Goal: Task Accomplishment & Management: Use online tool/utility

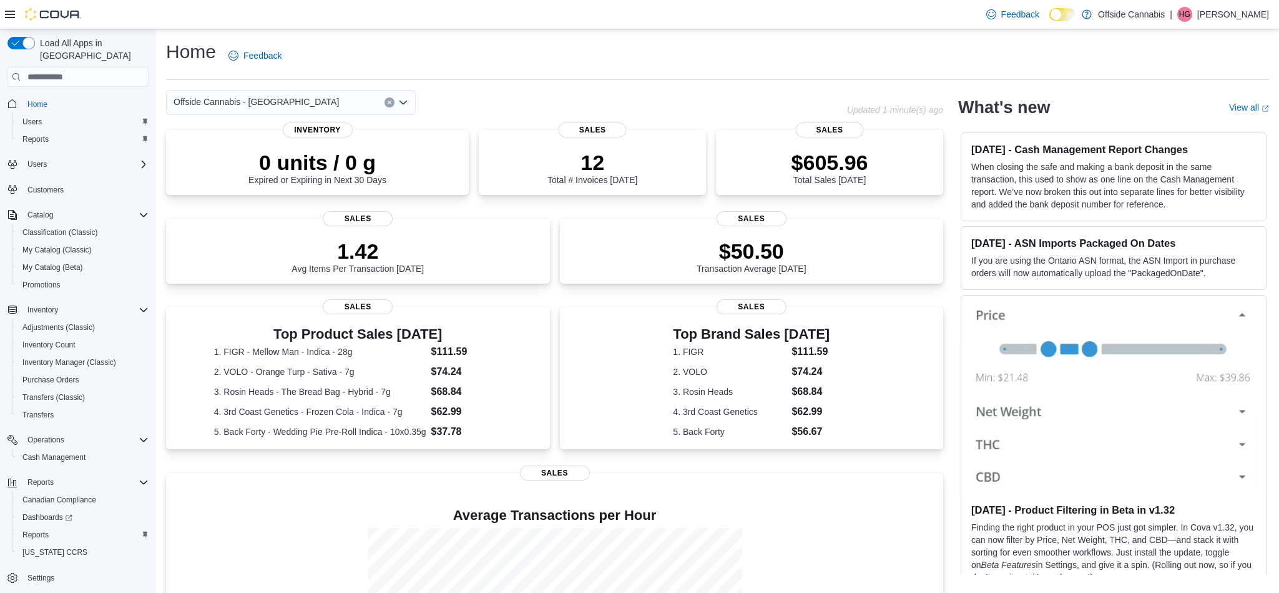
scroll to position [155, 0]
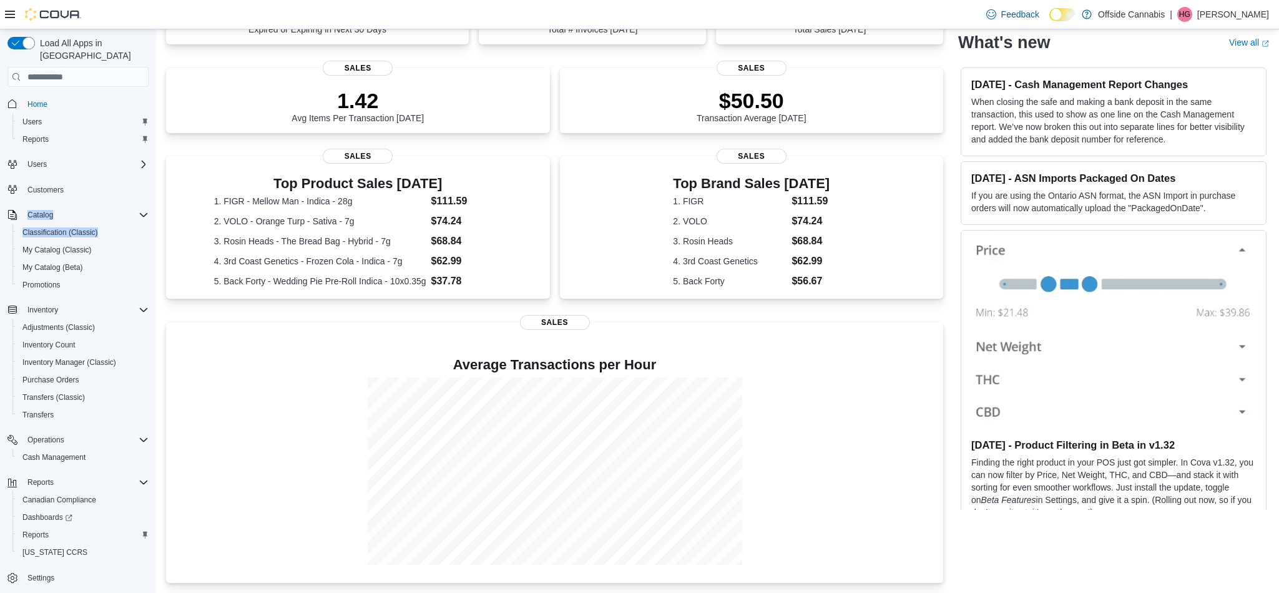
drag, startPoint x: 149, startPoint y: 167, endPoint x: 153, endPoint y: 211, distance: 43.9
click at [153, 211] on div "Load All Apps in New Hub Home Users Reports Users Customers Catalog Classificat…" at bounding box center [77, 327] width 151 height 590
click at [44, 529] on span "Reports" at bounding box center [35, 534] width 26 height 10
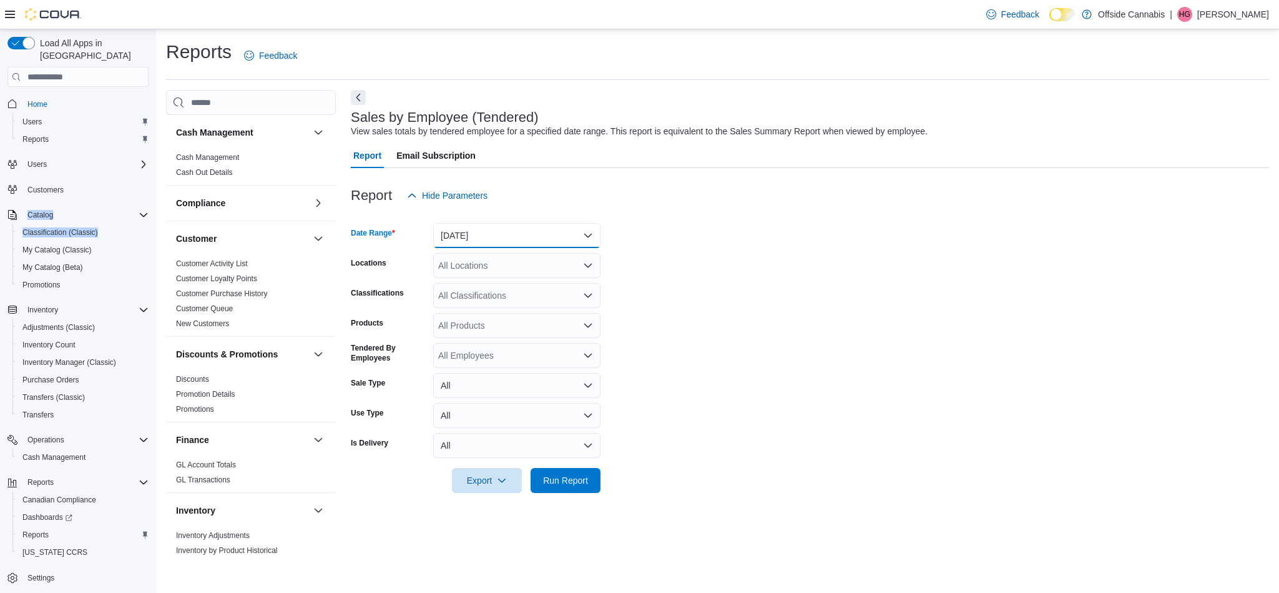
click at [596, 236] on button "[DATE]" at bounding box center [516, 235] width 167 height 25
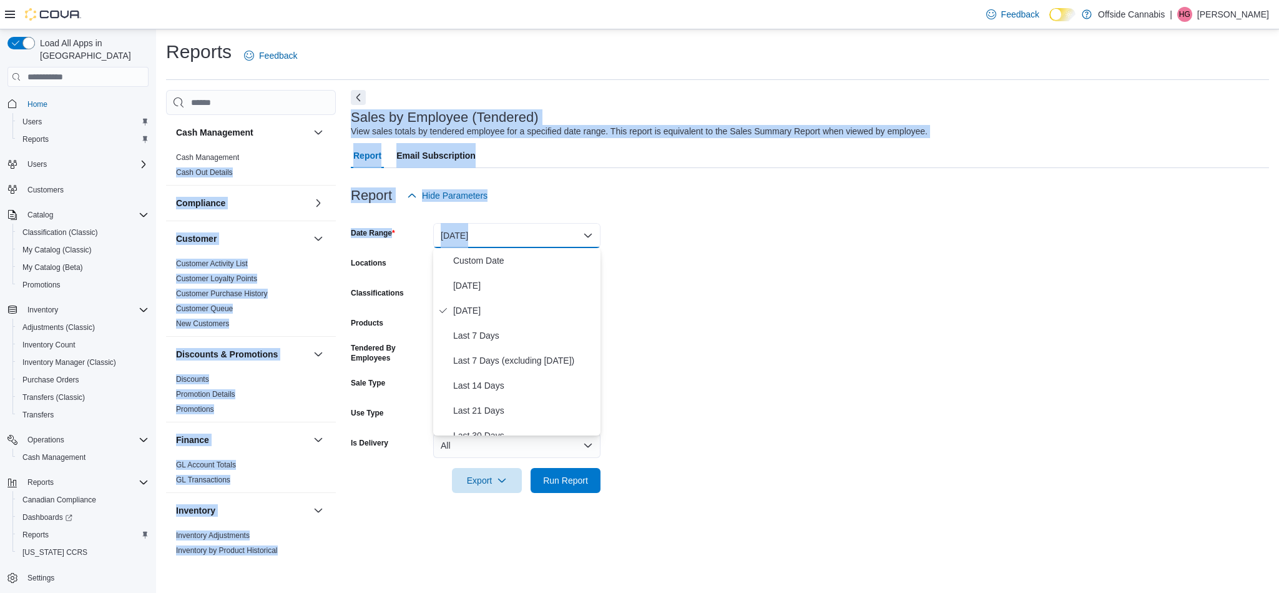
drag, startPoint x: 336, startPoint y: 164, endPoint x: 346, endPoint y: 258, distance: 94.8
click at [346, 258] on div "Cash Management Cash Management Cash Out Details Compliance OCS Transaction Sub…" at bounding box center [717, 325] width 1103 height 470
click at [343, 283] on div "Cash Management Cash Management Cash Out Details Compliance OCS Transaction Sub…" at bounding box center [717, 325] width 1103 height 470
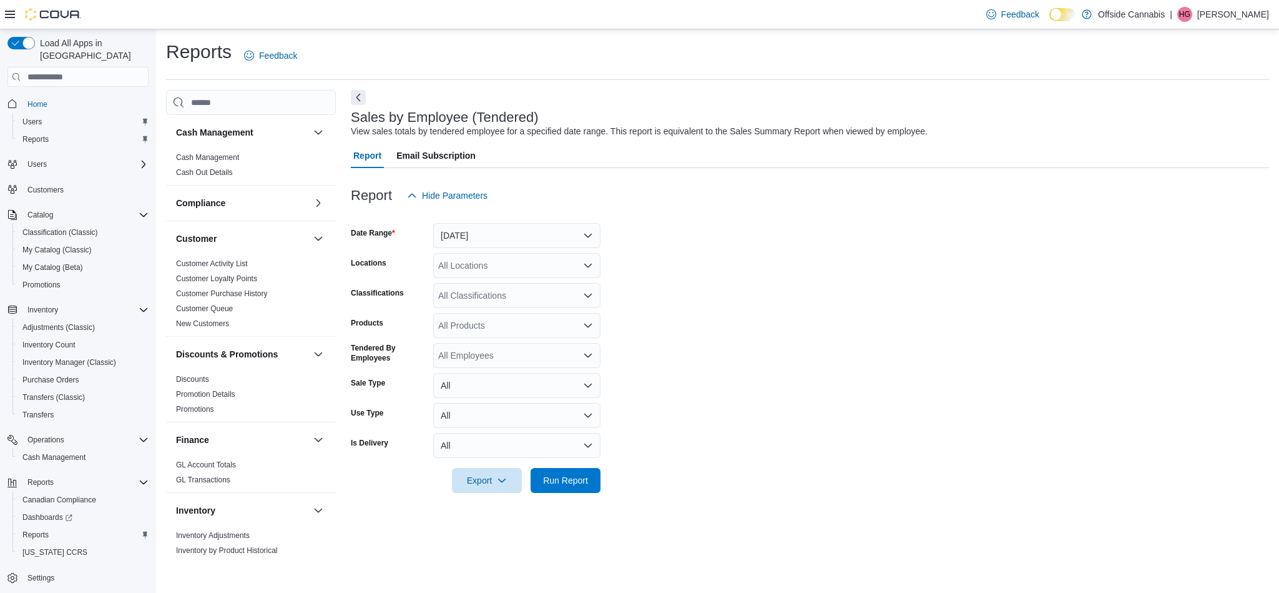
click at [340, 583] on div "Reports Feedback Cash Management Cash Management Cash Out Details Compliance OC…" at bounding box center [717, 310] width 1123 height 563
click at [335, 531] on div "Cash Management Cash Management Cash Out Details Compliance OCS Transaction Sub…" at bounding box center [251, 337] width 170 height 445
click at [337, 183] on div "Cash Management Cash Management Cash Out Details Compliance OCS Transaction Sub…" at bounding box center [717, 325] width 1103 height 470
click at [332, 189] on div "Compliance" at bounding box center [251, 202] width 170 height 35
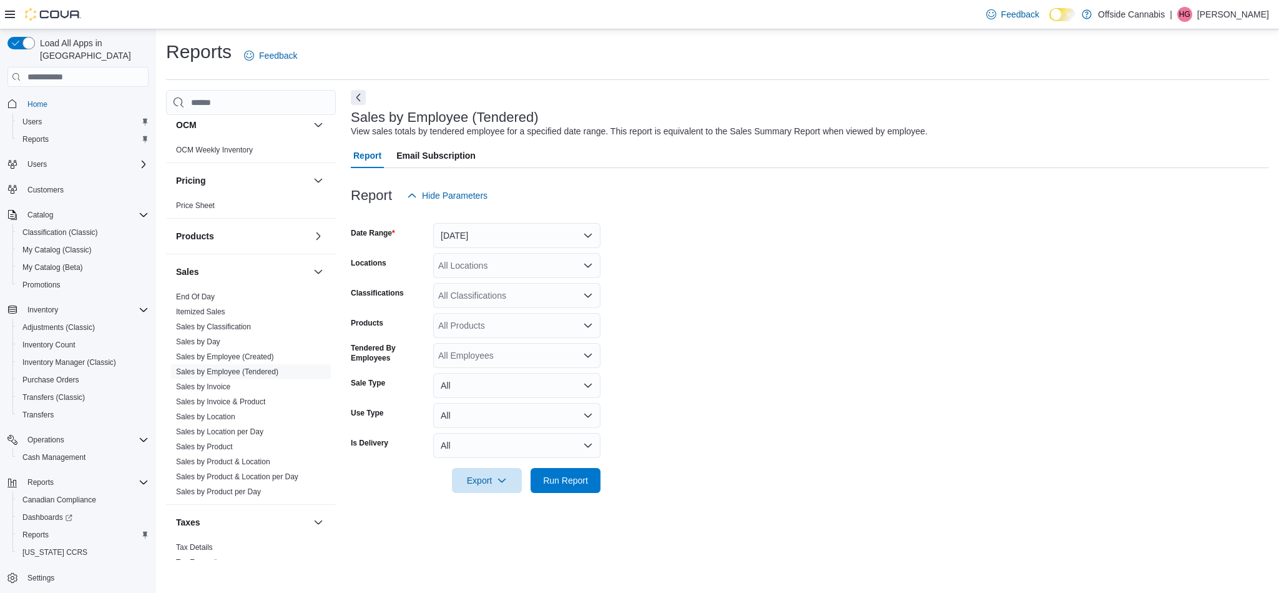
scroll to position [707, 0]
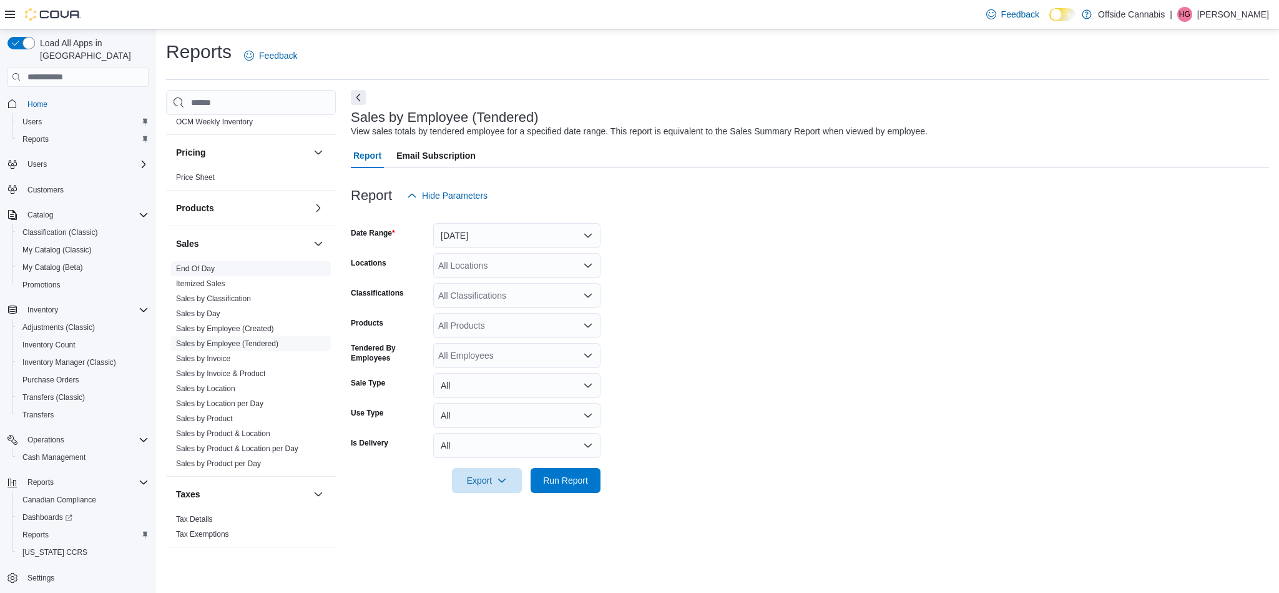
click at [204, 267] on link "End Of Day" at bounding box center [195, 268] width 39 height 9
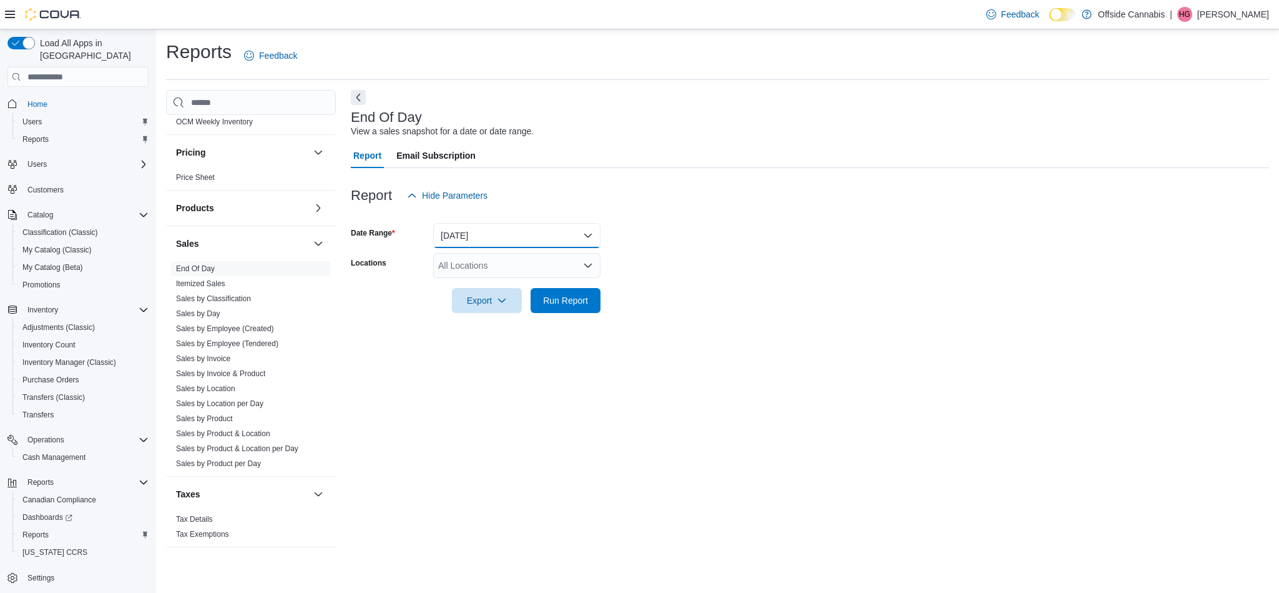
click at [588, 238] on button "[DATE]" at bounding box center [516, 235] width 167 height 25
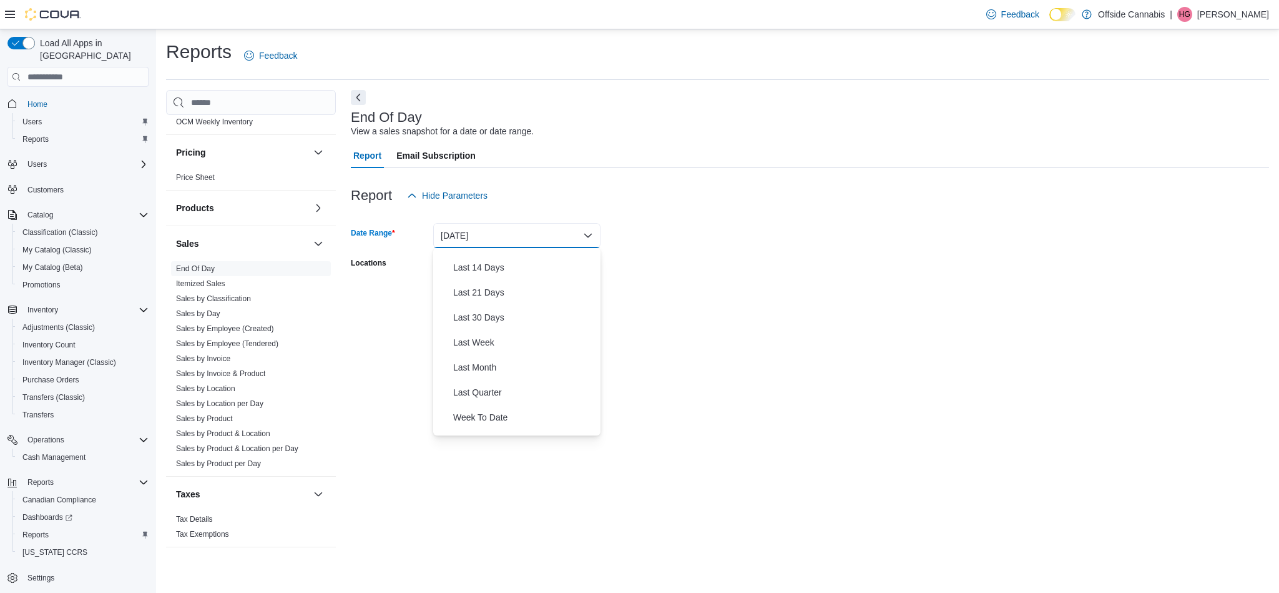
scroll to position [122, 0]
click at [495, 363] on span "Last Month" at bounding box center [524, 363] width 142 height 15
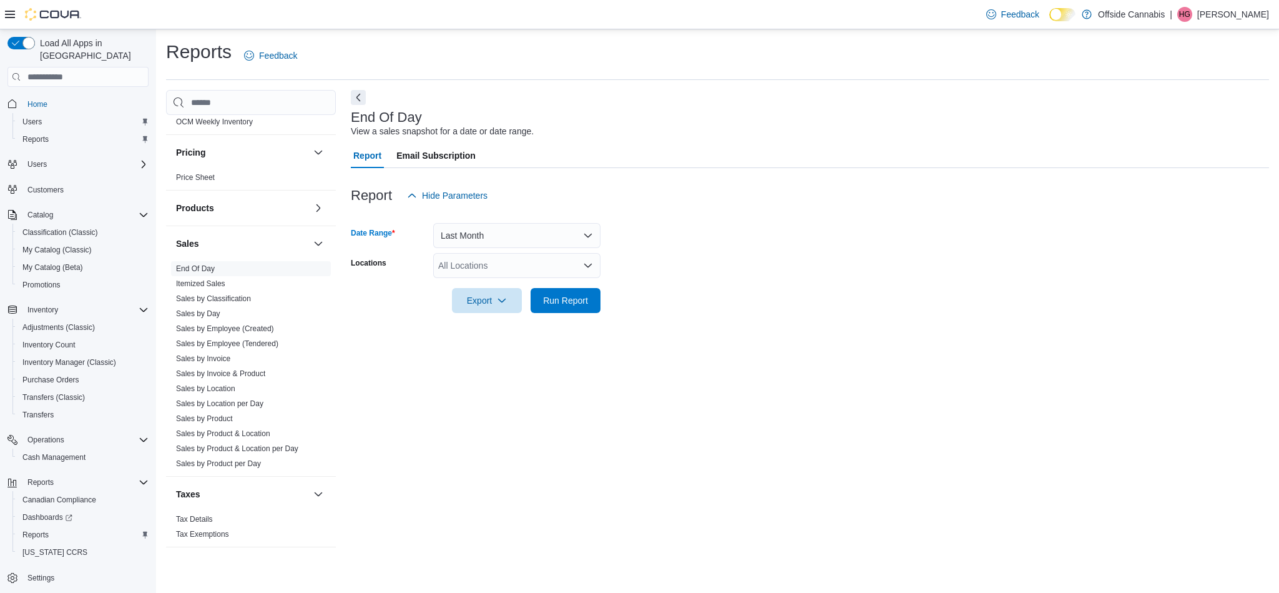
click at [586, 264] on icon "Open list of options" at bounding box center [588, 265] width 10 height 10
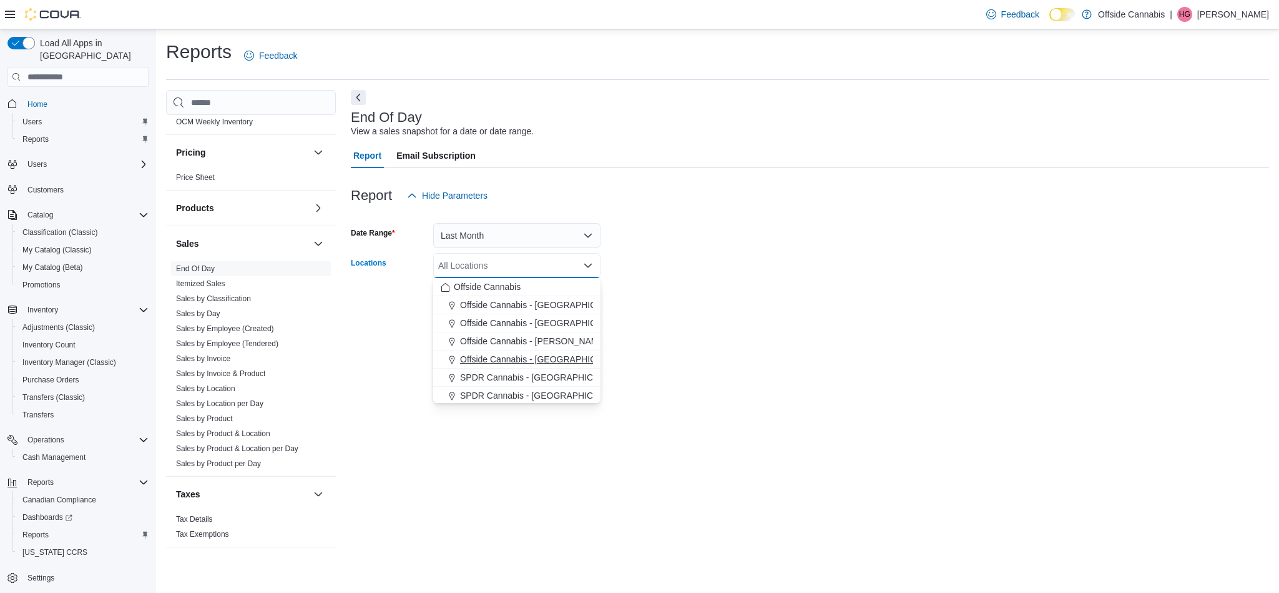
click at [573, 355] on span "Offside Cannabis - [GEOGRAPHIC_DATA]" at bounding box center [542, 359] width 165 height 12
click at [692, 299] on form "Date Range Last Month Locations Offside [GEOGRAPHIC_DATA] - [GEOGRAPHIC_DATA] C…" at bounding box center [810, 260] width 918 height 105
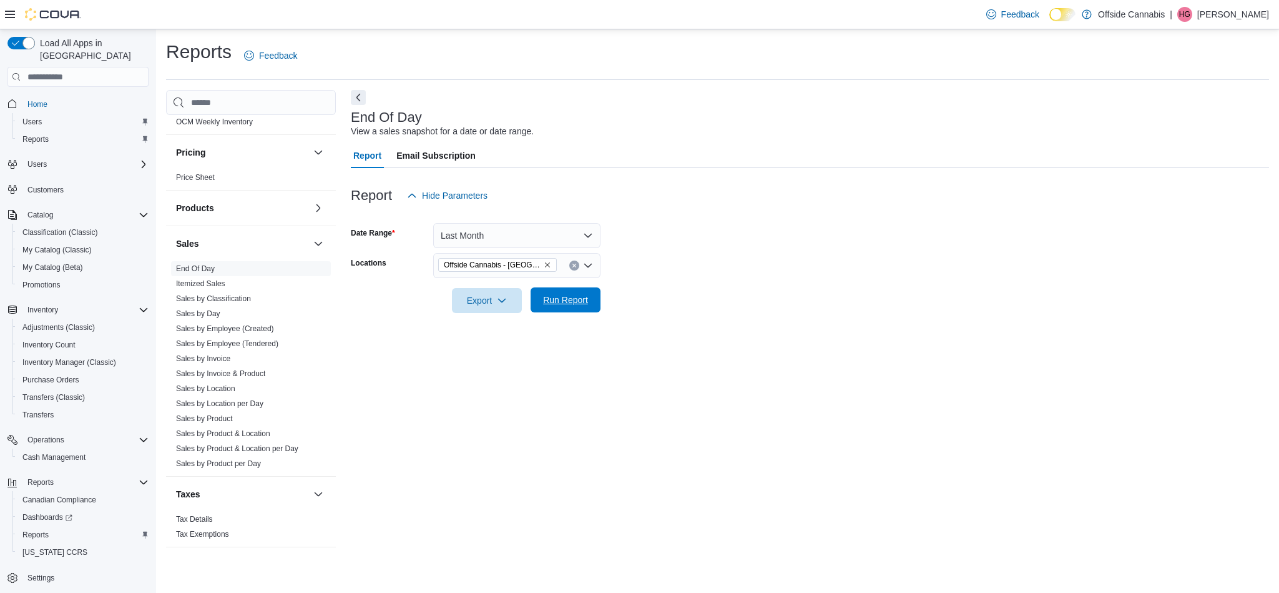
click at [566, 300] on span "Run Report" at bounding box center [565, 299] width 45 height 12
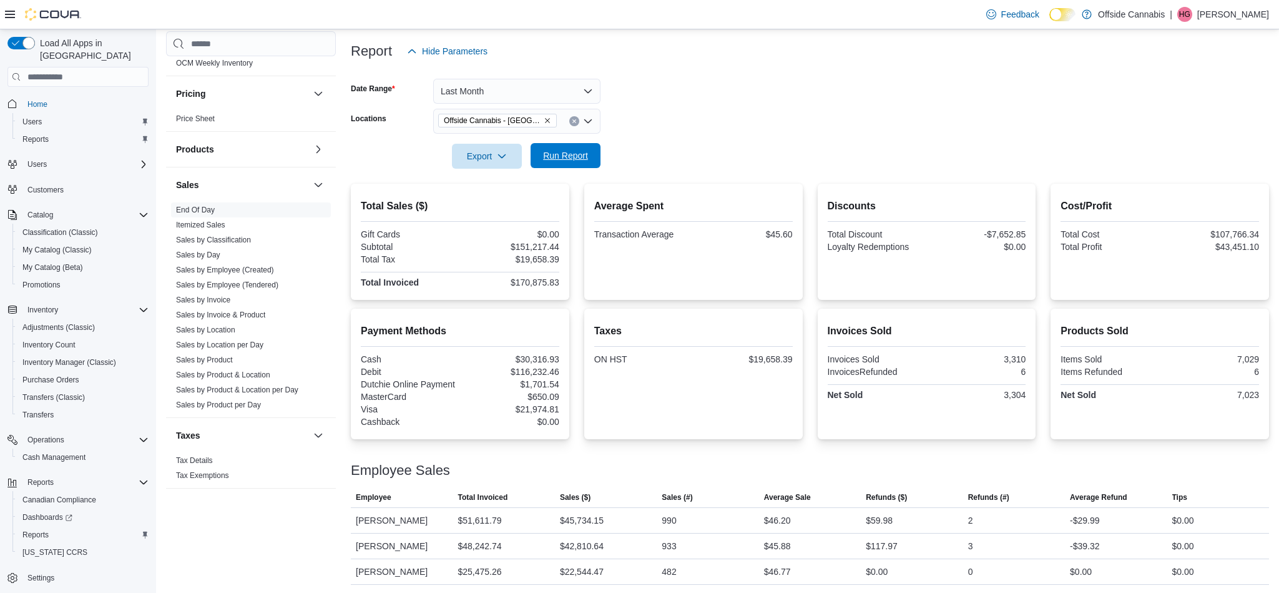
scroll to position [199, 0]
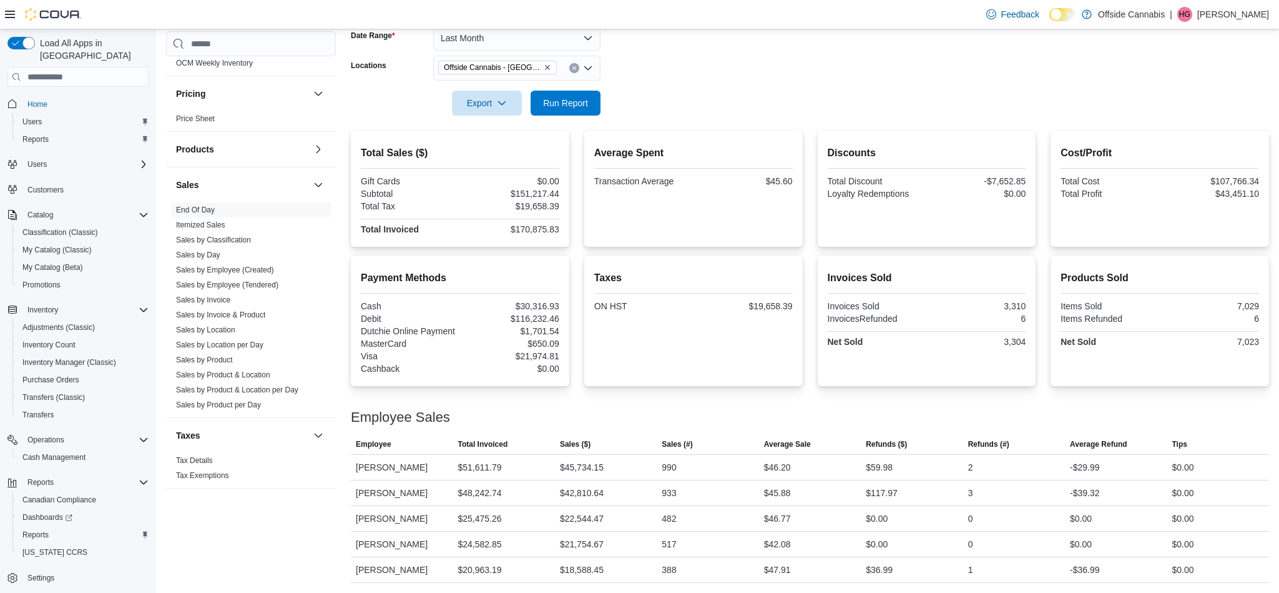
click at [1266, 116] on div at bounding box center [810, 123] width 918 height 15
click at [997, 147] on h2 "Discounts" at bounding box center [927, 152] width 199 height 15
